Goal: Obtain resource: Obtain resource

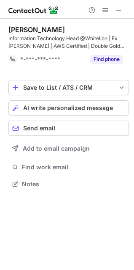
scroll to position [178, 134]
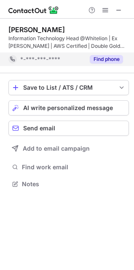
click at [105, 59] on button "Find phone" at bounding box center [106, 59] width 33 height 8
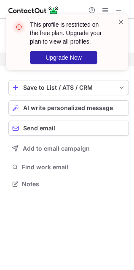
click at [123, 18] on span at bounding box center [121, 22] width 7 height 8
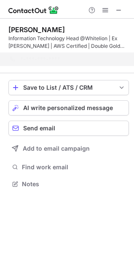
drag, startPoint x: 120, startPoint y: 12, endPoint x: 116, endPoint y: 10, distance: 5.1
click at [117, 11] on div "This profile is restricted on the free plan. Upgrade your plan to view all prof…" at bounding box center [67, 45] width 135 height 79
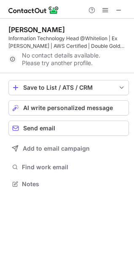
click at [116, 10] on div "This profile is restricted on the free plan. Upgrade your plan to view all prof…" at bounding box center [67, 14] width 135 height 17
click at [116, 10] on span at bounding box center [119, 10] width 7 height 7
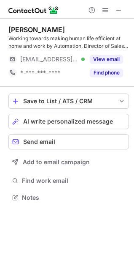
scroll to position [192, 134]
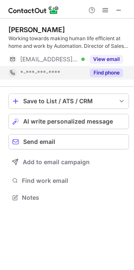
click at [118, 69] on button "Find phone" at bounding box center [106, 72] width 33 height 8
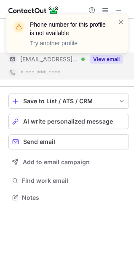
click at [111, 56] on div "Phone number for this profile is not available Try another profile" at bounding box center [67, 37] width 135 height 63
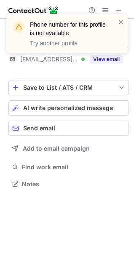
scroll to position [178, 134]
